Goal: Task Accomplishment & Management: Complete application form

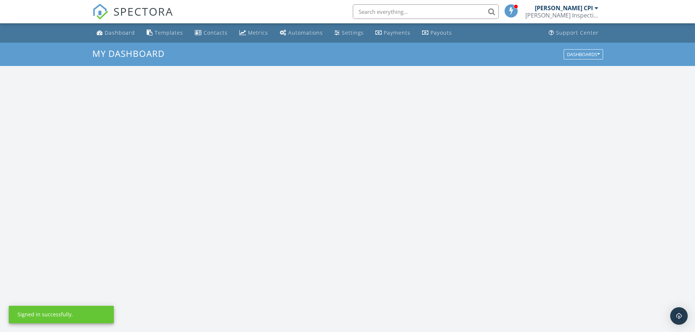
scroll to position [675, 706]
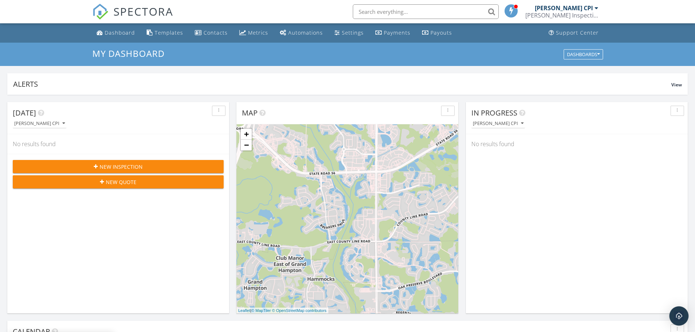
click at [682, 316] on img "Open Intercom Messenger" at bounding box center [678, 315] width 9 height 9
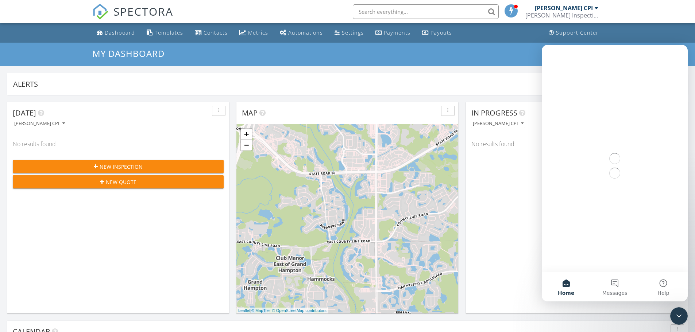
scroll to position [0, 0]
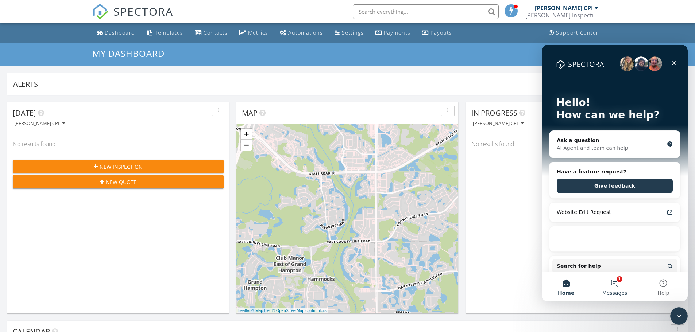
click at [613, 280] on button "1 Messages" at bounding box center [614, 286] width 48 height 29
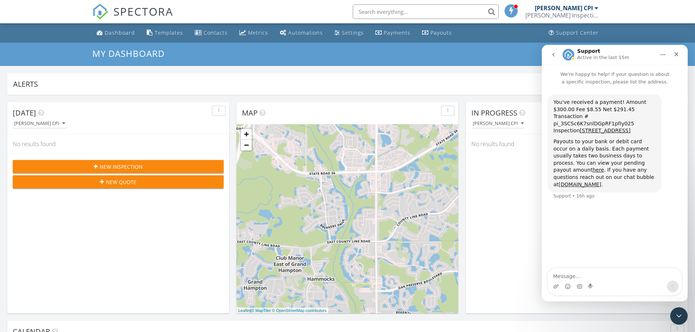
click at [148, 197] on div "Today Michael Silva CPI No results found New Inspection New Quote" at bounding box center [118, 207] width 222 height 211
click at [124, 162] on button "New Inspection" at bounding box center [118, 166] width 211 height 13
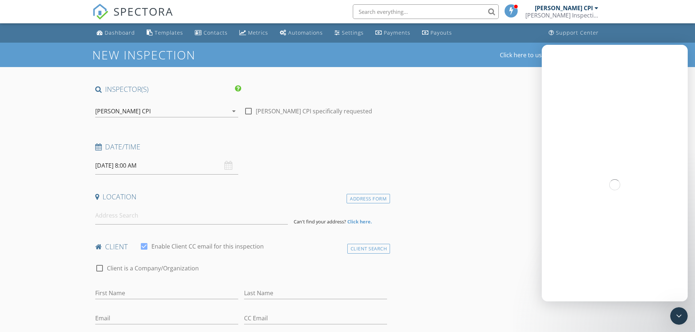
click at [682, 318] on icon "Close Intercom Messenger" at bounding box center [678, 316] width 9 height 9
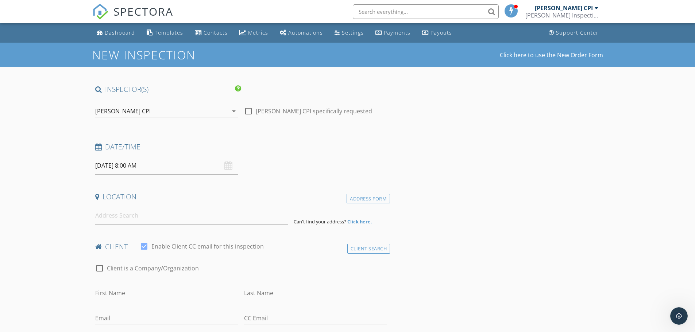
click at [250, 111] on div at bounding box center [248, 111] width 12 height 12
checkbox input "true"
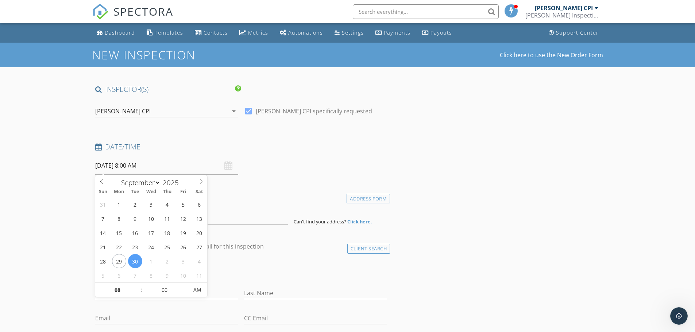
click at [190, 161] on input "[DATE] 8:00 AM" at bounding box center [166, 166] width 143 height 18
type input "09"
type input "[DATE] 9:00 AM"
click at [139, 285] on span at bounding box center [137, 286] width 5 height 7
type input "10"
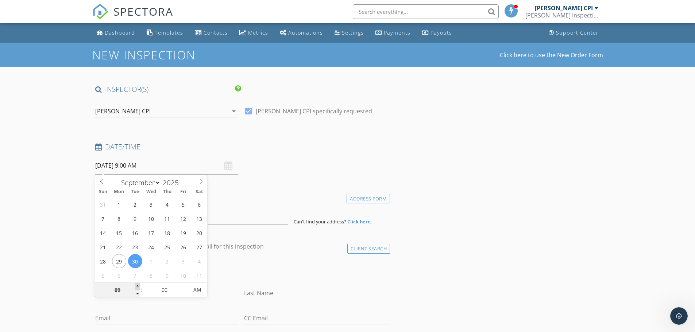
type input "09/30/2025 10:00 AM"
click at [139, 285] on span at bounding box center [137, 286] width 5 height 7
type input "11"
type input "09/30/2025 11:00 AM"
click at [139, 285] on span at bounding box center [137, 286] width 5 height 7
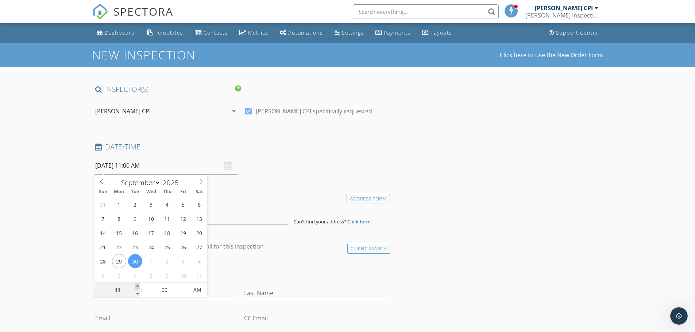
type input "12"
type input "09/30/2025 12:00 PM"
click at [139, 285] on span at bounding box center [137, 286] width 5 height 7
type input "01"
type input "09/30/2025 1:00 PM"
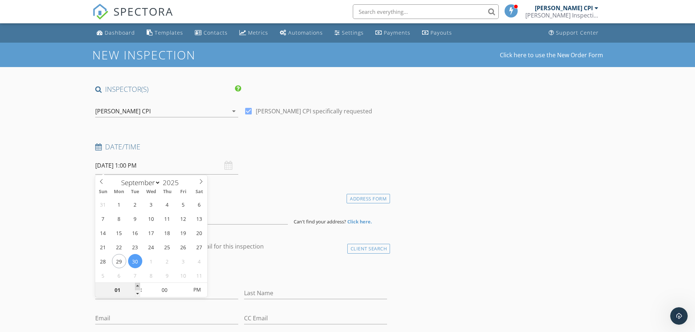
click at [139, 285] on span at bounding box center [137, 286] width 5 height 7
type input "02"
type input "09/30/2025 2:00 PM"
click at [139, 285] on span at bounding box center [137, 286] width 5 height 7
type input "05"
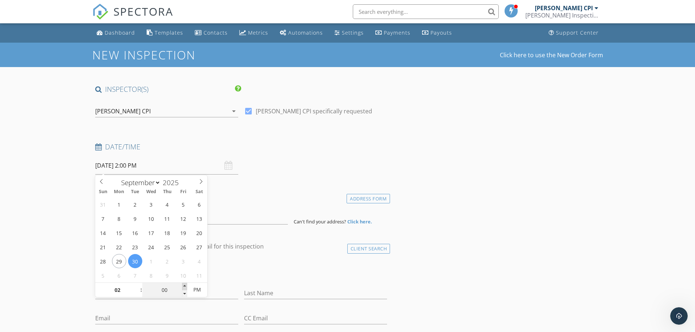
type input "09/30/2025 2:05 PM"
click at [187, 285] on span at bounding box center [184, 286] width 5 height 7
type input "10"
type input "09/30/2025 2:10 PM"
click at [187, 285] on span at bounding box center [184, 286] width 5 height 7
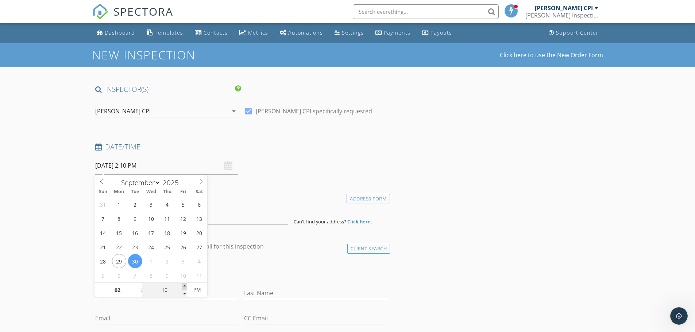
type input "15"
type input "09/30/2025 2:15 PM"
click at [187, 285] on span at bounding box center [184, 286] width 5 height 7
type input "20"
type input "09/30/2025 2:20 PM"
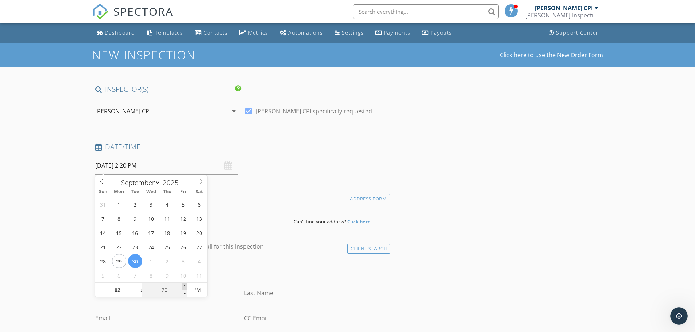
click at [187, 285] on span at bounding box center [184, 286] width 5 height 7
type input "25"
type input "09/30/2025 2:25 PM"
click at [187, 285] on span at bounding box center [184, 286] width 5 height 7
type input "30"
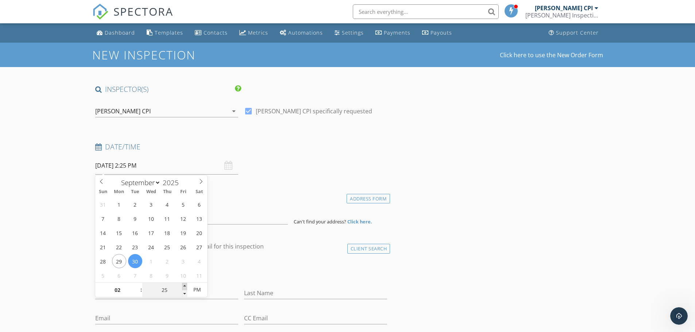
type input "[DATE] 2:30 PM"
click at [187, 285] on span at bounding box center [184, 286] width 5 height 7
click at [237, 217] on input at bounding box center [191, 216] width 192 height 18
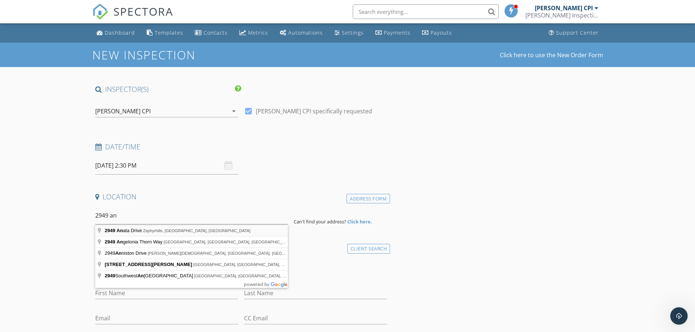
type input "2949 Anata Drive, Zephyrhills, FL, USA"
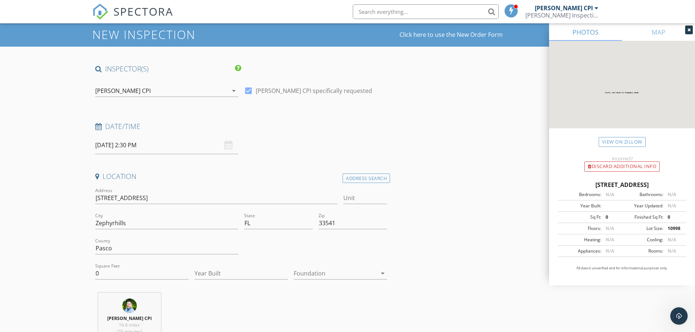
scroll to position [36, 0]
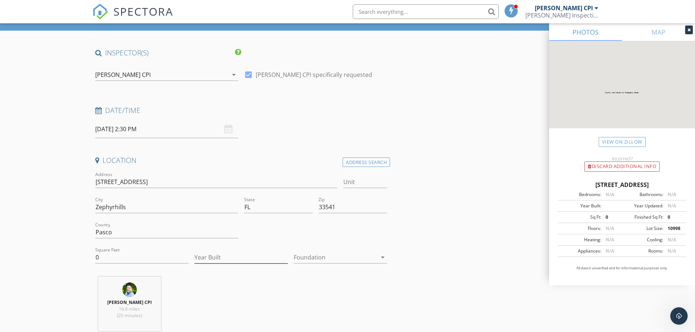
click at [240, 252] on input "Year Built" at bounding box center [240, 258] width 93 height 12
type input "2024"
click at [315, 260] on div at bounding box center [334, 258] width 83 height 12
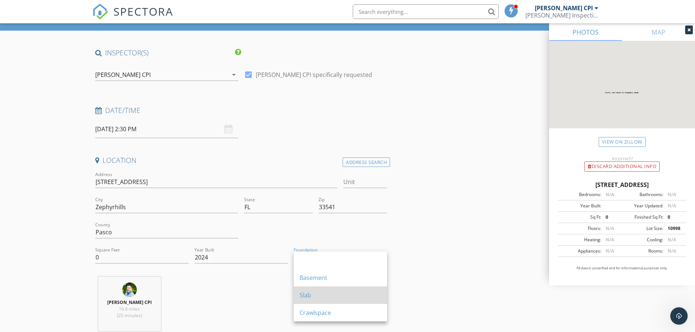
click at [319, 288] on div "Slab" at bounding box center [340, 295] width 82 height 17
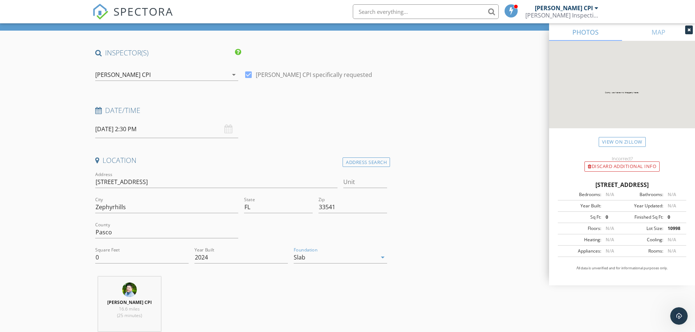
click at [319, 288] on div "Michael Silva CPI 16.6 miles (25 minutes)" at bounding box center [241, 307] width 298 height 61
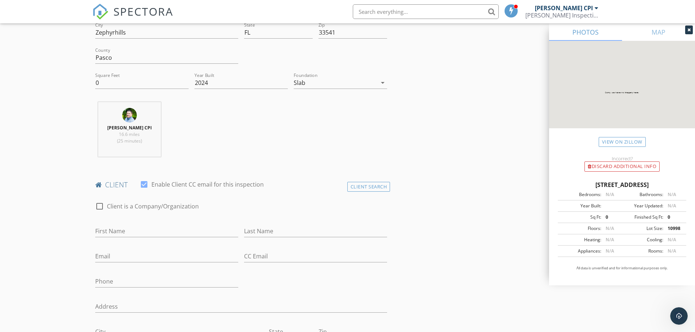
scroll to position [255, 0]
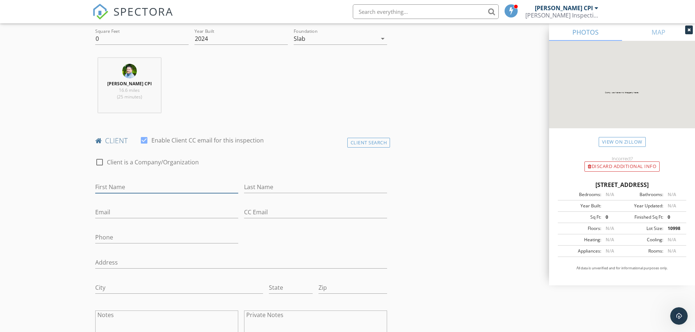
click at [151, 186] on input "First Name" at bounding box center [166, 187] width 143 height 12
type input "Priya"
type input "[PERSON_NAME]"
type input "[EMAIL_ADDRESS][DOMAIN_NAME]"
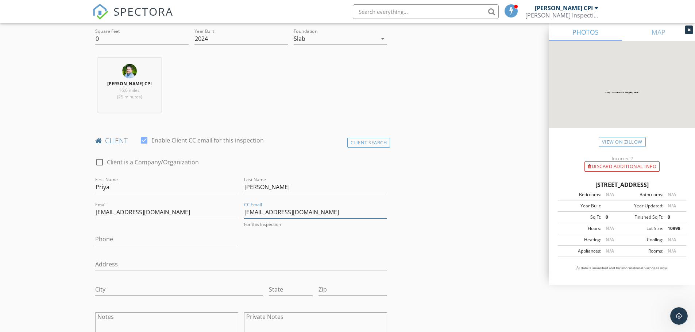
type input "[EMAIL_ADDRESS][DOMAIN_NAME]"
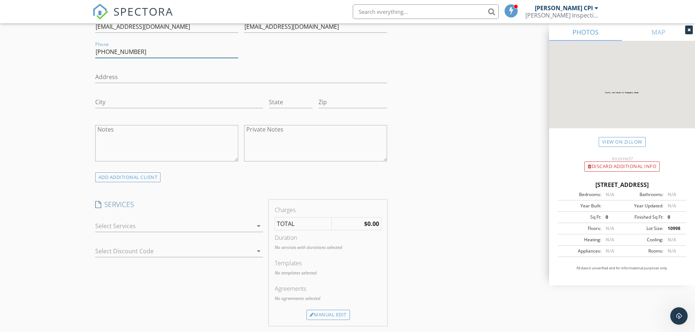
scroll to position [510, 0]
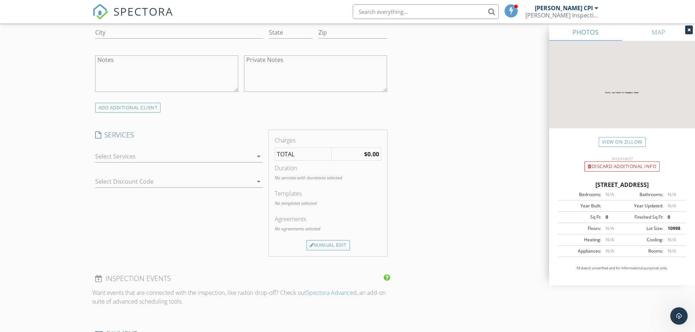
type input "[PHONE_NUMBER]"
click at [209, 157] on div at bounding box center [173, 157] width 157 height 12
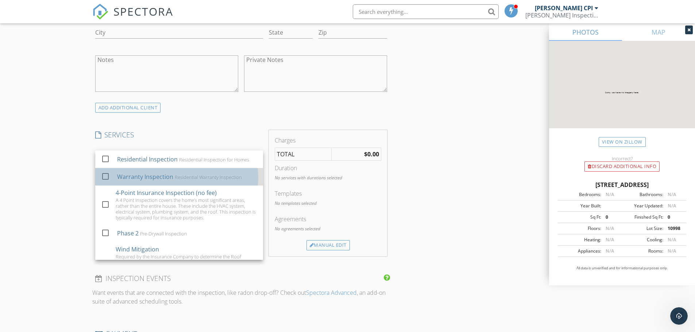
click at [200, 178] on div "Residential Warranty Inspection" at bounding box center [207, 177] width 67 height 6
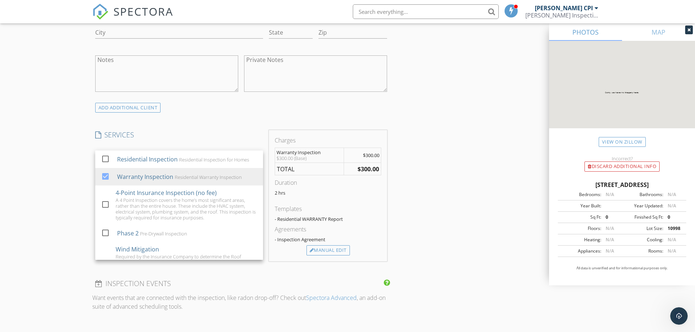
click at [395, 223] on div "INSPECTOR(S) check_box Michael Silva CPI PRIMARY Michael Silva CPI arrow_drop_d…" at bounding box center [347, 183] width 510 height 1219
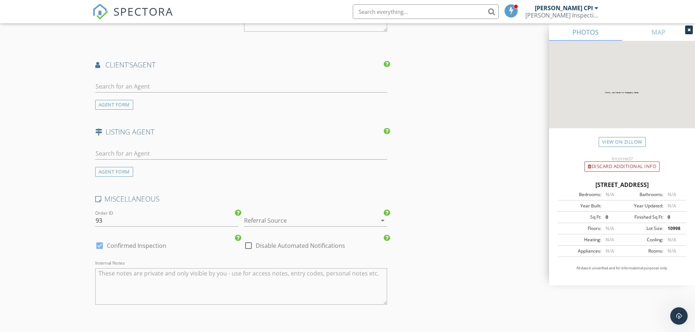
scroll to position [875, 0]
click at [332, 220] on div at bounding box center [305, 220] width 122 height 12
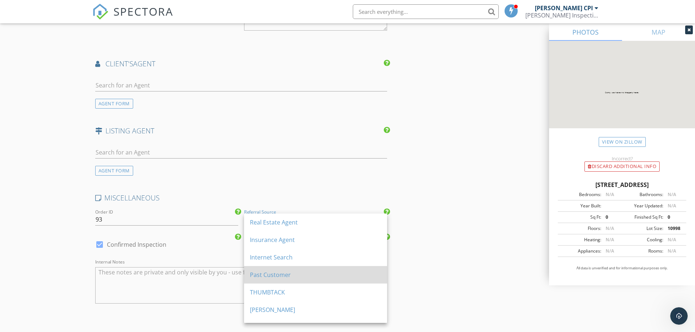
click at [318, 273] on div "Past Customer" at bounding box center [315, 275] width 131 height 9
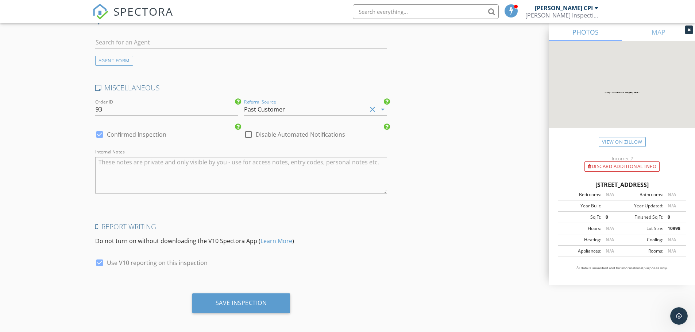
scroll to position [989, 0]
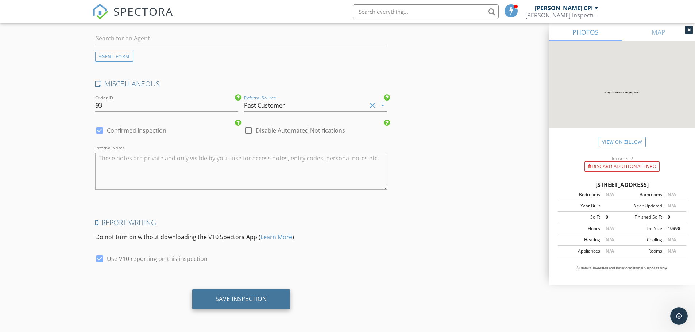
click at [260, 295] on div "Save Inspection" at bounding box center [240, 298] width 51 height 7
